Goal: Task Accomplishment & Management: Manage account settings

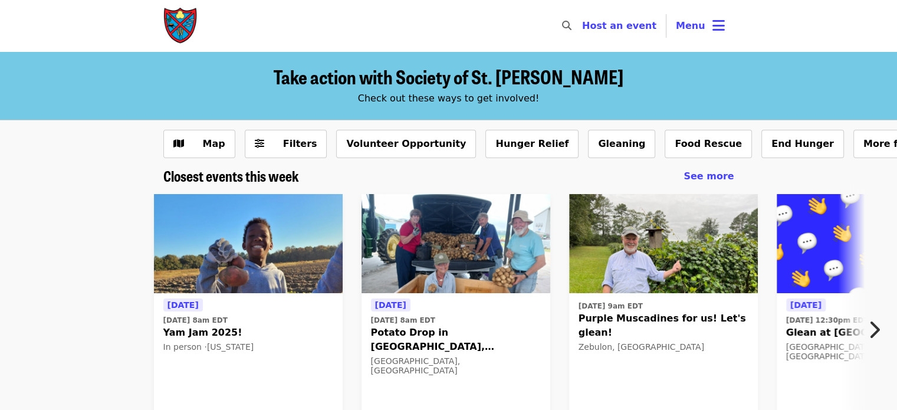
click at [698, 30] on span "Menu" at bounding box center [690, 25] width 29 height 11
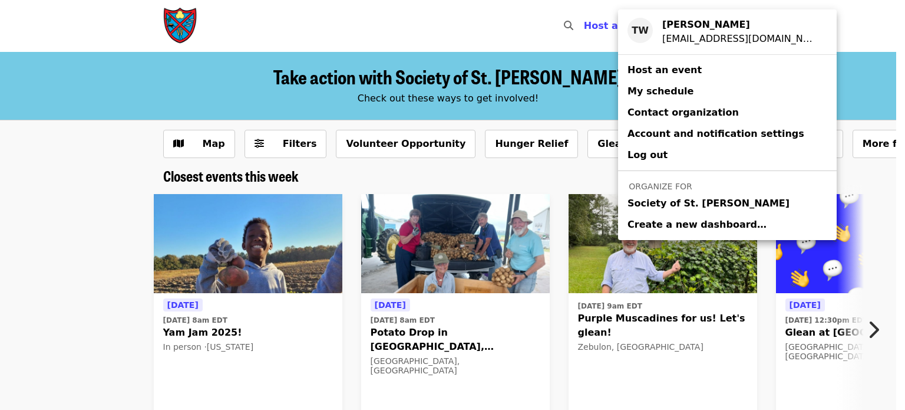
click at [656, 204] on span "Society of St. [PERSON_NAME]" at bounding box center [709, 203] width 162 height 14
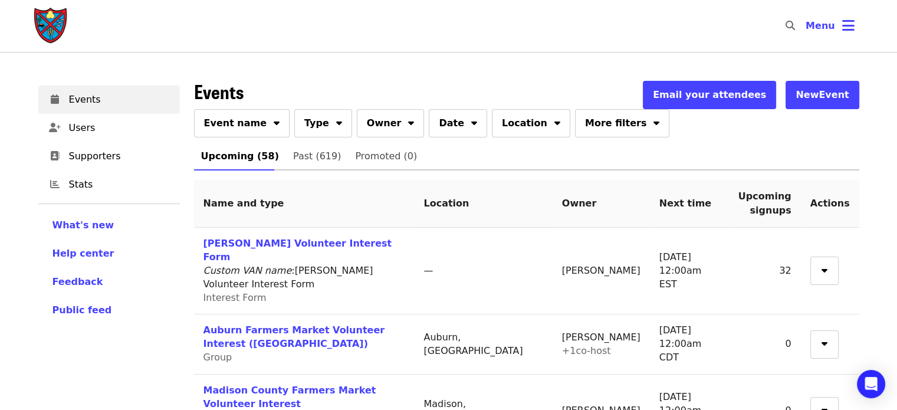
click at [251, 98] on div "Events Email your attendees New Event" at bounding box center [526, 95] width 665 height 28
click at [274, 119] on icon "sort-down icon" at bounding box center [277, 121] width 6 height 11
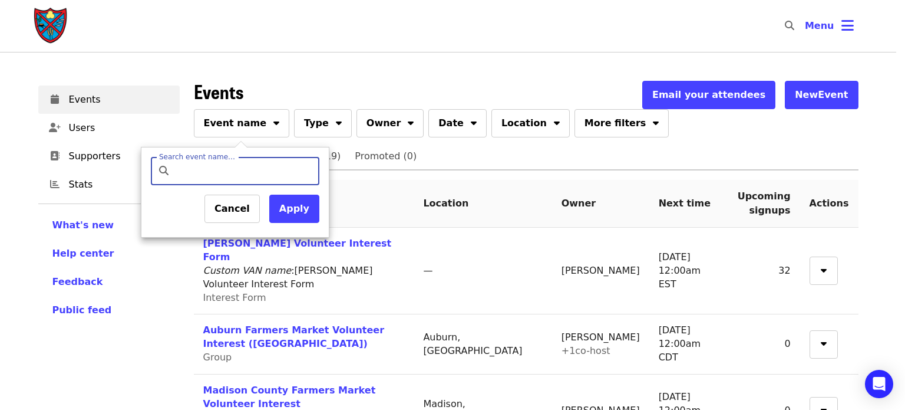
click at [222, 174] on input "Search event name…" at bounding box center [245, 171] width 139 height 28
type input "*******"
click at [285, 212] on button "Apply" at bounding box center [294, 209] width 50 height 28
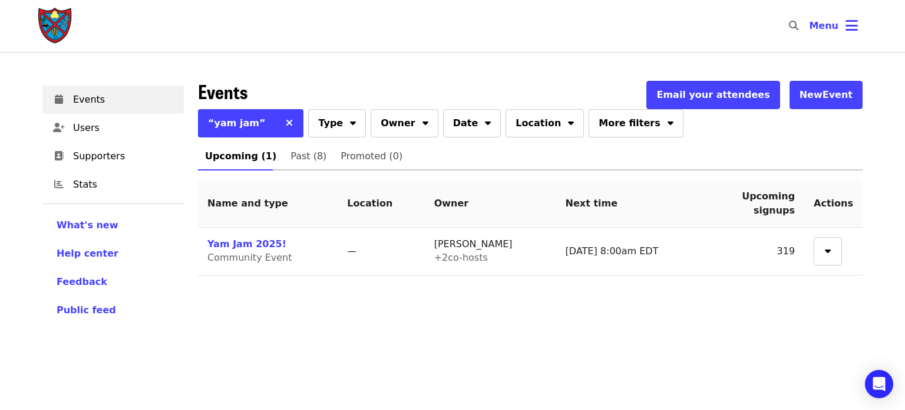
click at [255, 244] on link "Yam Jam 2025!" at bounding box center [246, 243] width 79 height 11
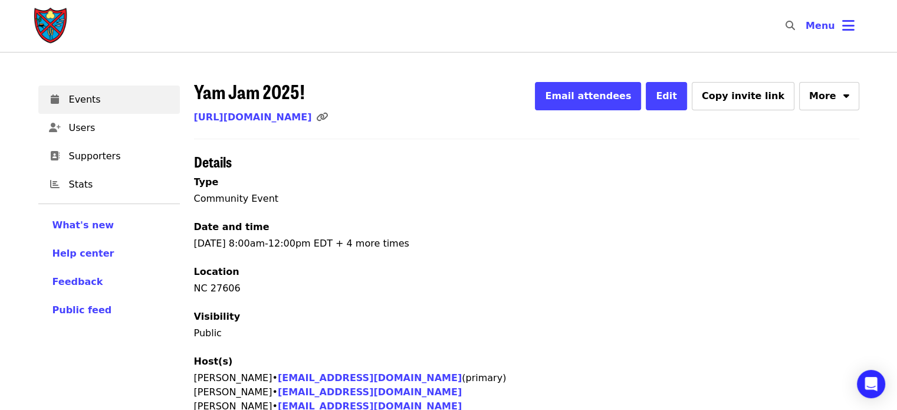
click at [677, 94] on span "Edit" at bounding box center [665, 95] width 21 height 11
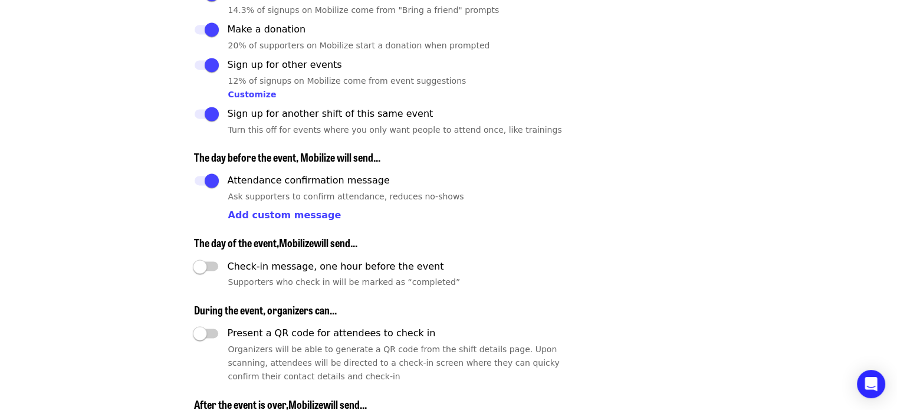
scroll to position [1643, 0]
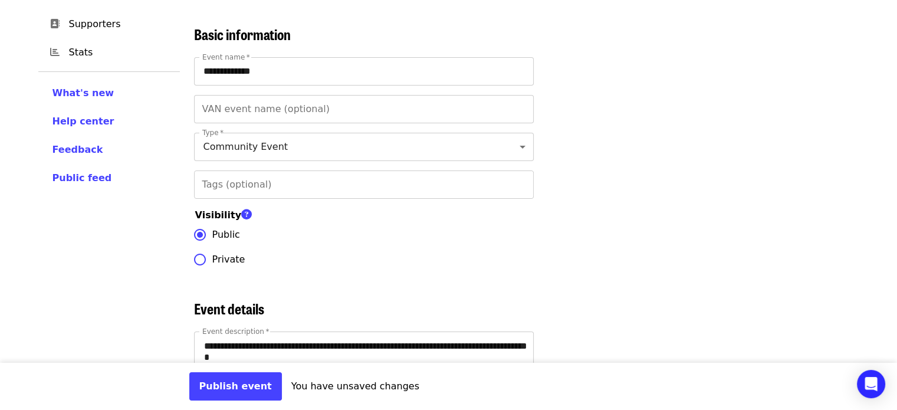
scroll to position [0, 0]
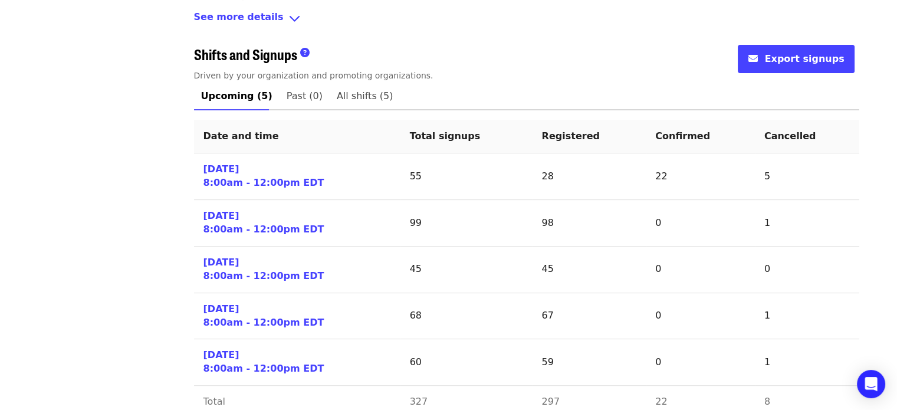
scroll to position [472, 0]
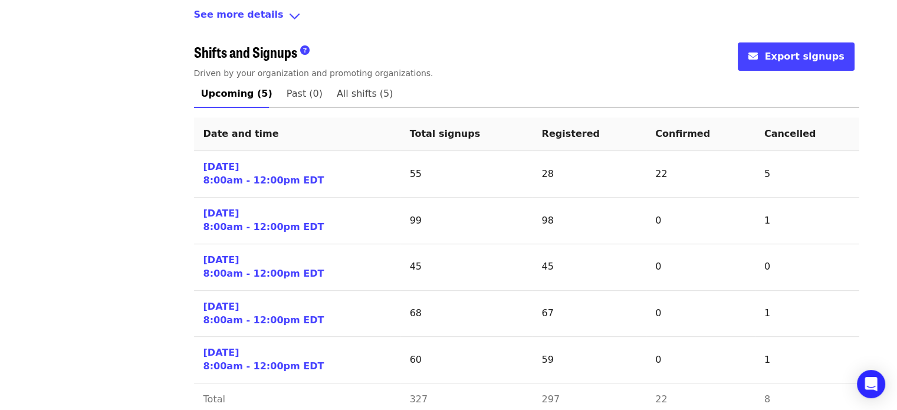
click at [257, 172] on link "[DATE] 8:00am - 12:00pm EDT" at bounding box center [263, 173] width 121 height 27
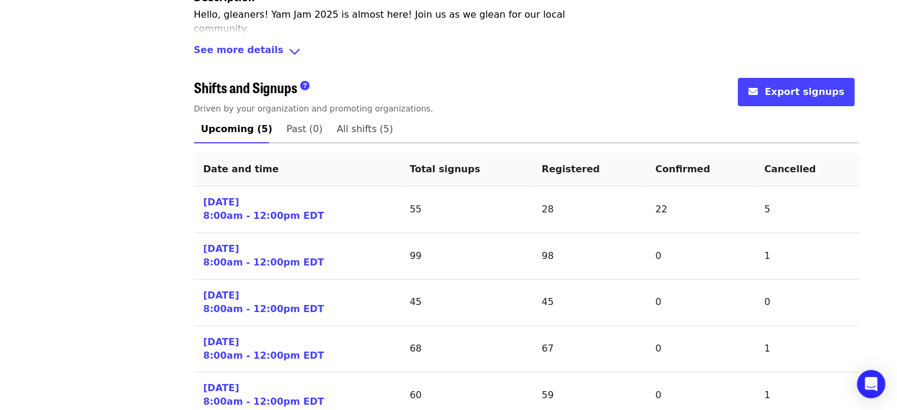
scroll to position [455, 0]
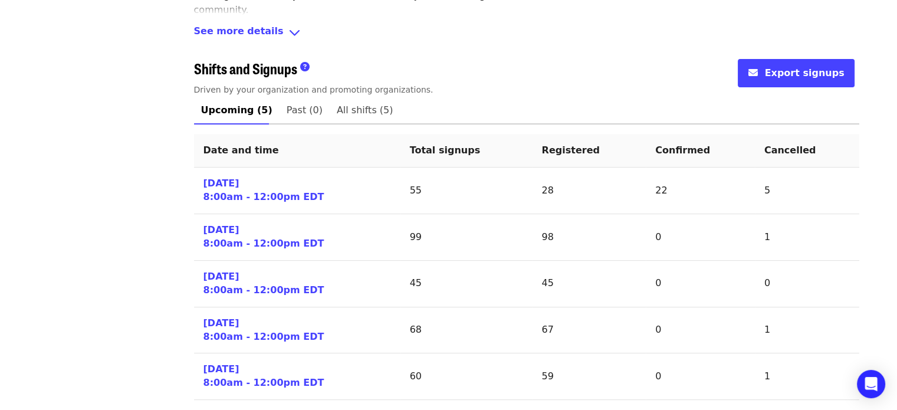
click at [235, 197] on link "[DATE] 8:00am - 12:00pm EDT" at bounding box center [263, 190] width 121 height 27
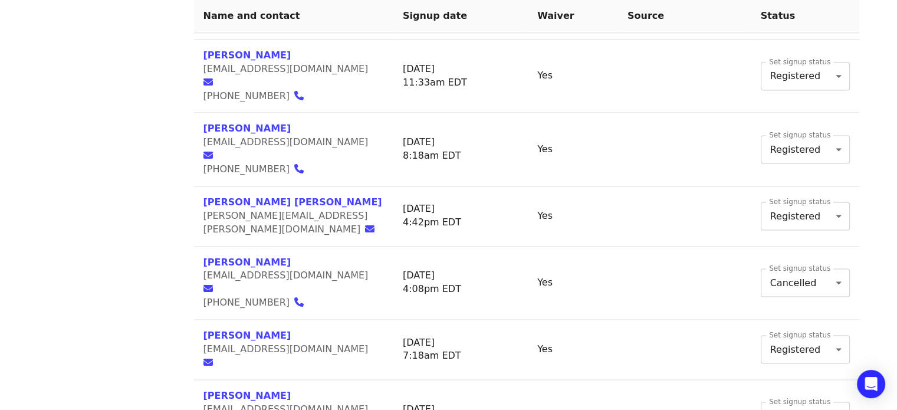
scroll to position [1638, 0]
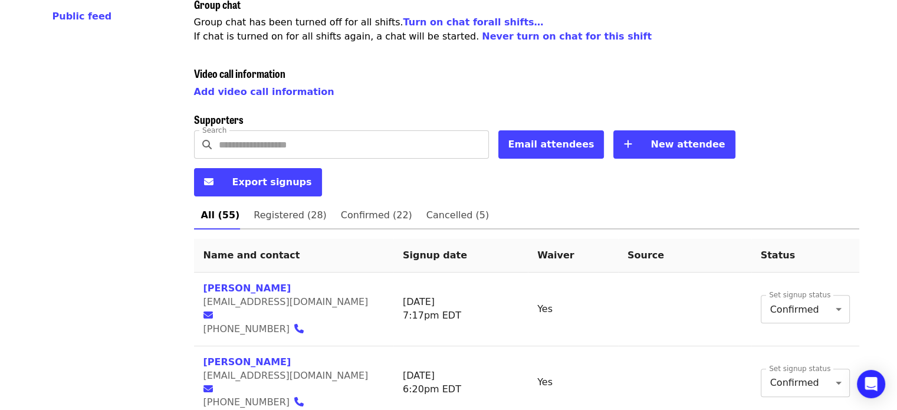
scroll to position [295, 0]
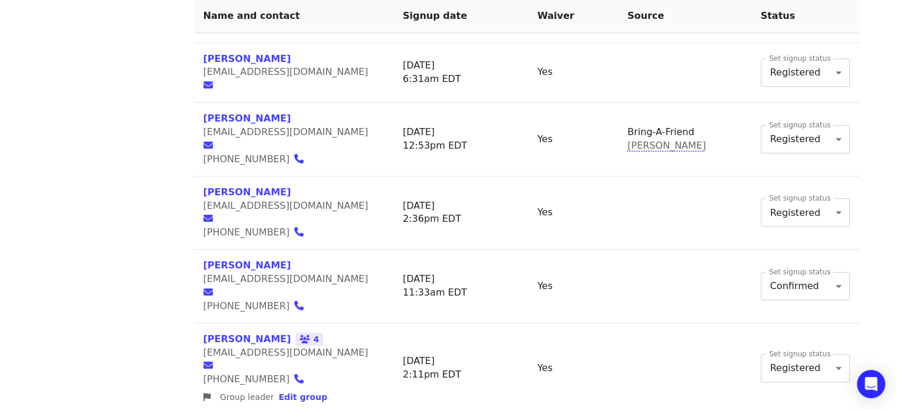
scroll to position [1232, 0]
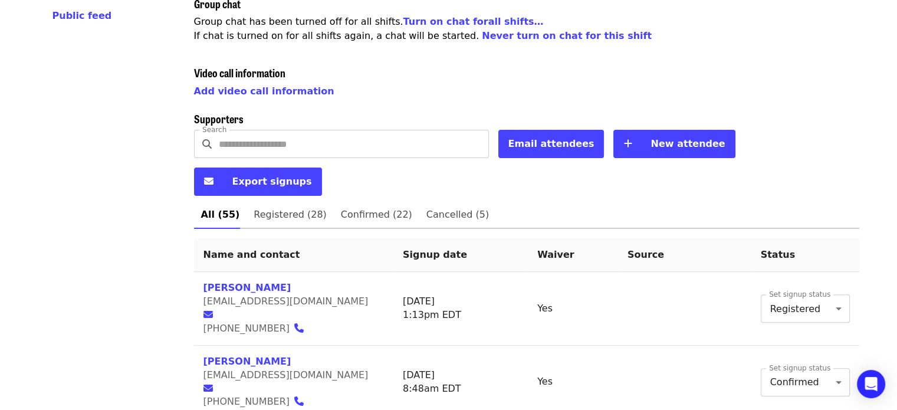
scroll to position [295, 0]
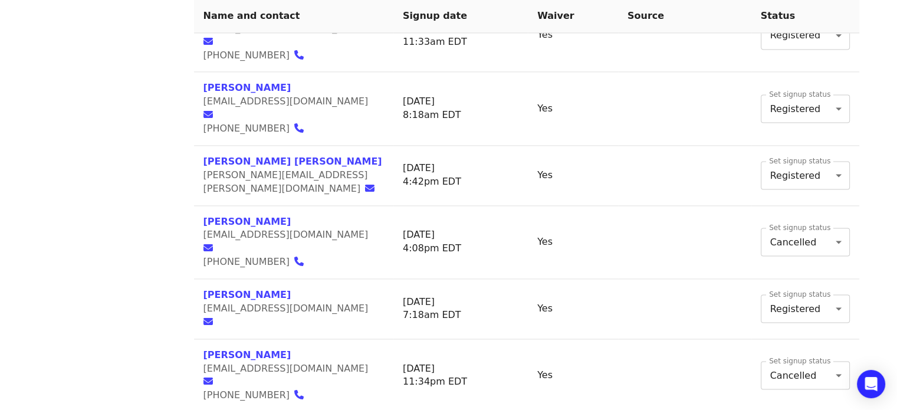
scroll to position [1638, 0]
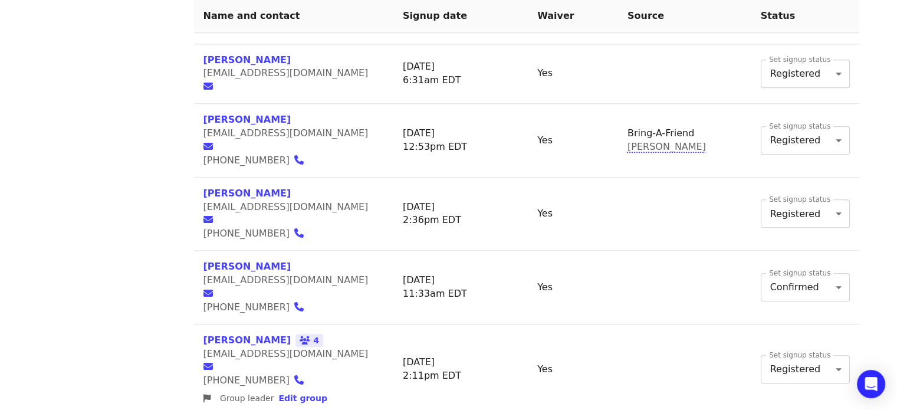
scroll to position [1232, 0]
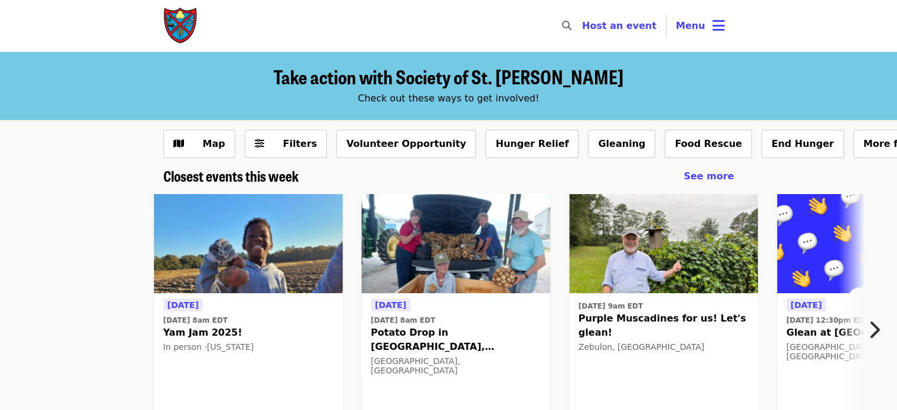
click at [423, 233] on img at bounding box center [455, 243] width 189 height 99
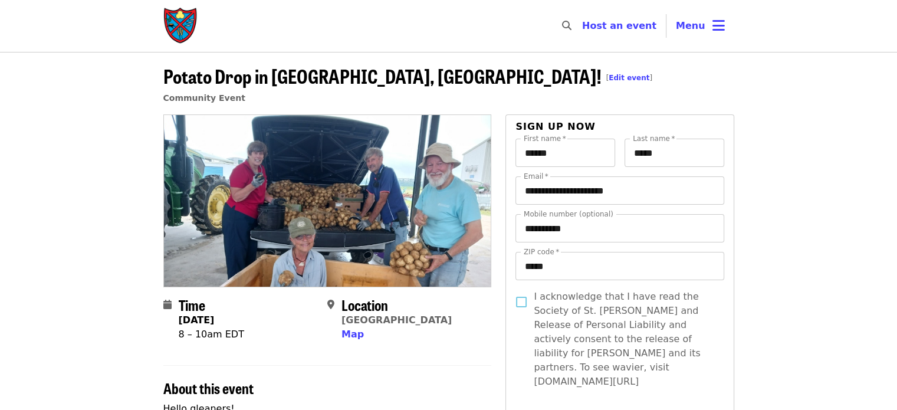
click at [699, 39] on button "Menu" at bounding box center [700, 26] width 68 height 28
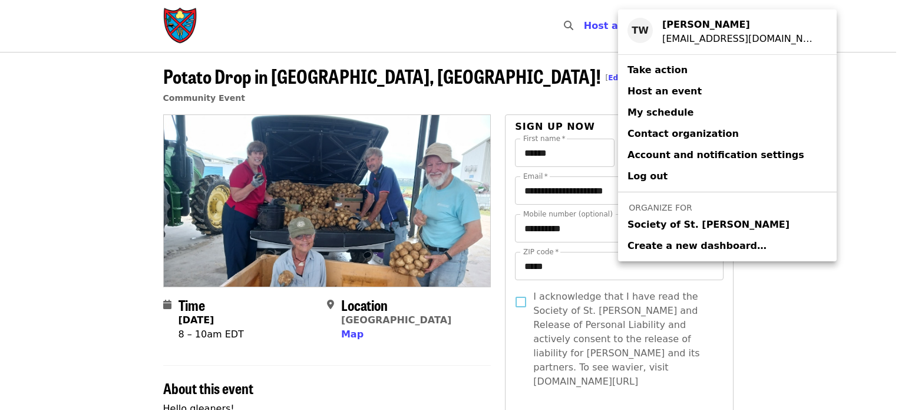
click at [646, 228] on span "Society of St. [PERSON_NAME]" at bounding box center [709, 225] width 162 height 14
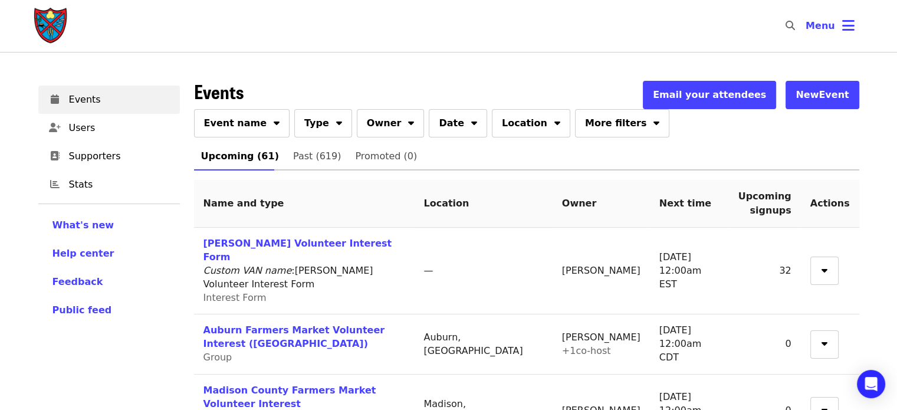
click at [246, 120] on span "Event name" at bounding box center [235, 123] width 63 height 14
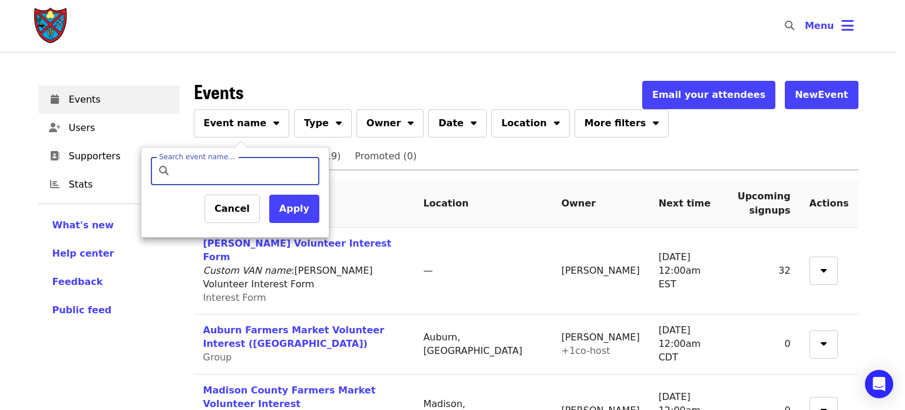
click at [253, 157] on input "Search event name…" at bounding box center [245, 171] width 139 height 28
click at [200, 200] on div "Cancel Apply" at bounding box center [235, 211] width 169 height 33
click at [212, 177] on input "**" at bounding box center [245, 171] width 139 height 28
type input "******"
click at [292, 209] on button "Apply" at bounding box center [294, 209] width 50 height 28
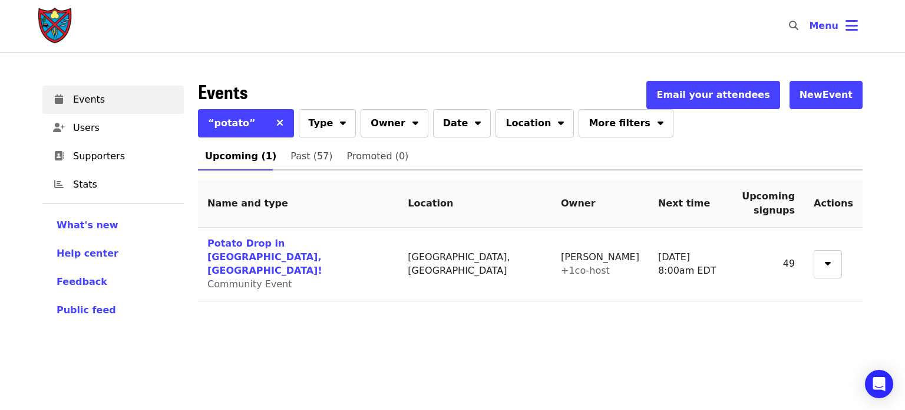
click at [272, 245] on link "Potato Drop in [GEOGRAPHIC_DATA], [GEOGRAPHIC_DATA]!" at bounding box center [264, 257] width 115 height 38
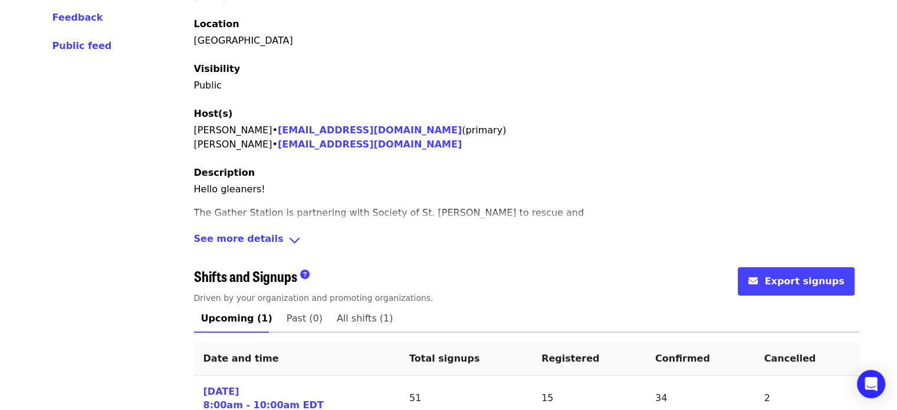
scroll to position [307, 0]
